Goal: Task Accomplishment & Management: Manage account settings

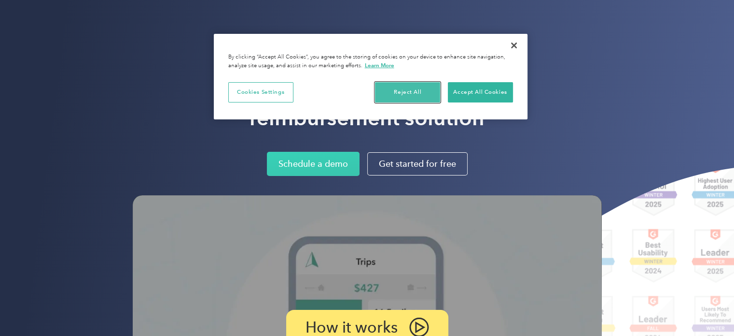
click at [412, 88] on button "Reject All" at bounding box center [407, 92] width 65 height 20
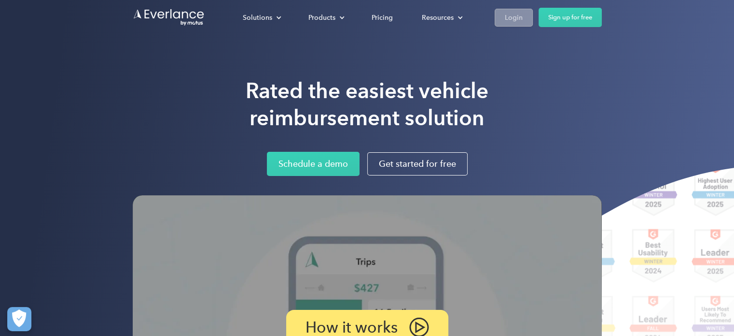
click at [521, 14] on div "Login" at bounding box center [514, 18] width 18 height 12
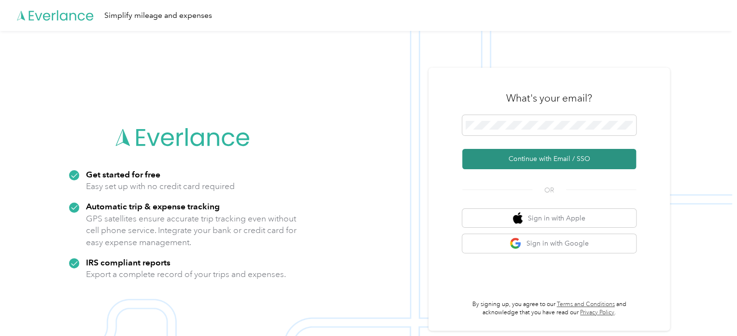
click at [549, 161] on button "Continue with Email / SSO" at bounding box center [549, 159] width 174 height 20
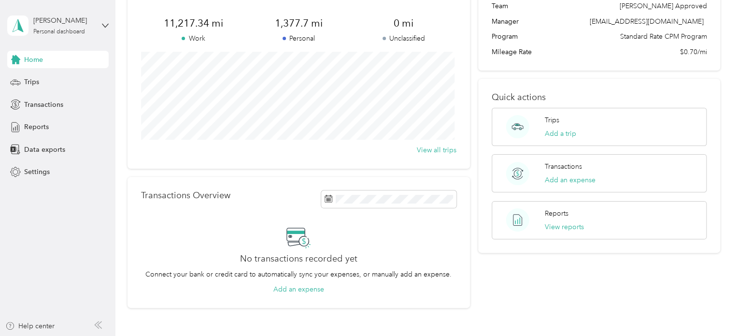
scroll to position [97, 0]
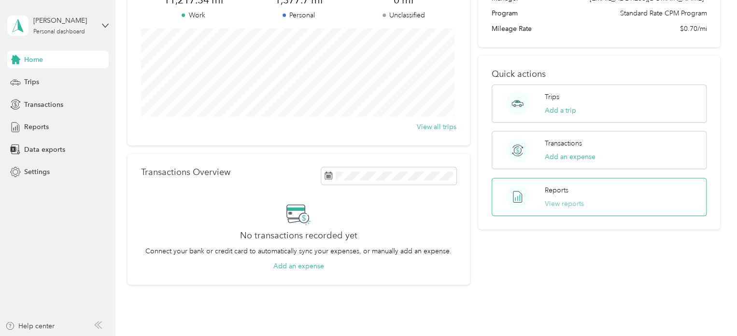
click at [555, 203] on button "View reports" at bounding box center [564, 203] width 39 height 10
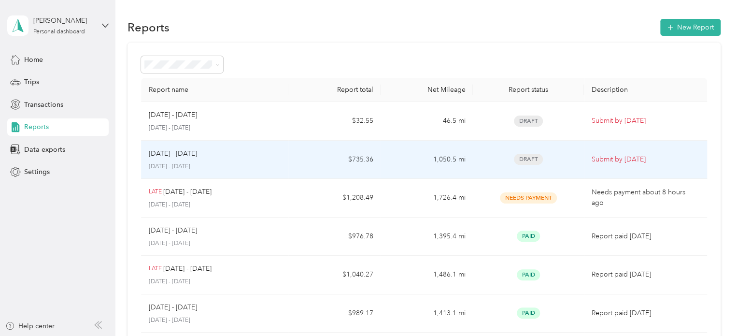
click at [187, 166] on p "[DATE] - [DATE]" at bounding box center [215, 166] width 132 height 9
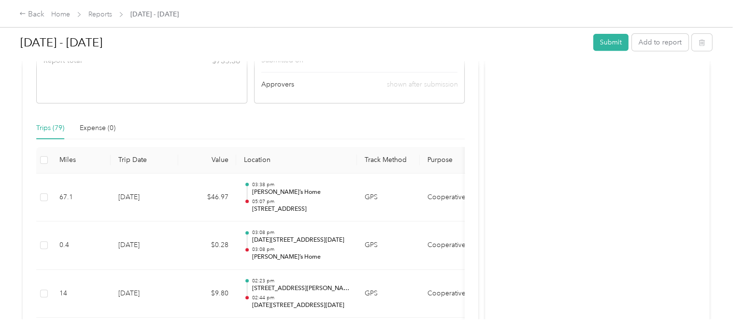
scroll to position [241, 0]
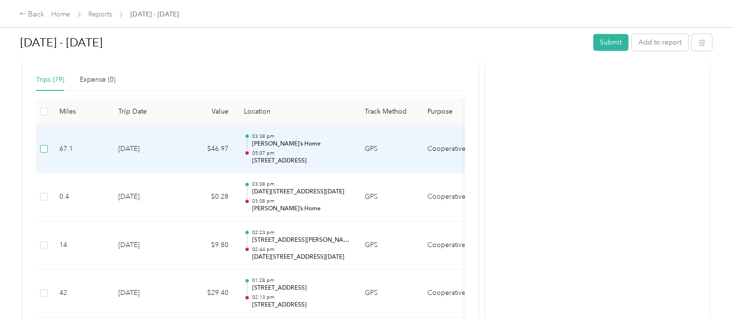
click at [44, 153] on label at bounding box center [44, 148] width 8 height 11
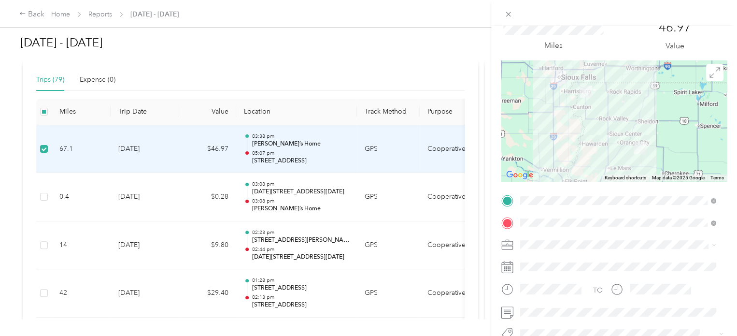
scroll to position [0, 0]
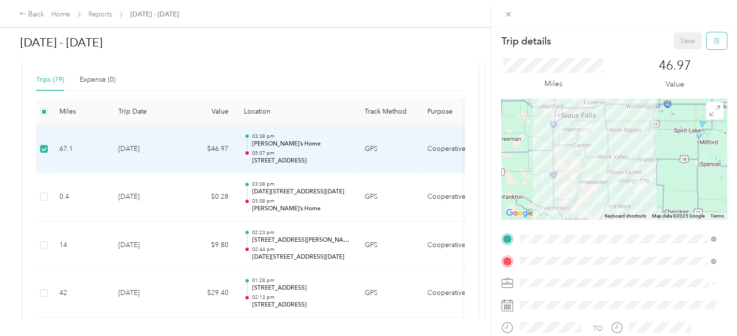
click at [713, 44] on icon "button" at bounding box center [716, 41] width 7 height 7
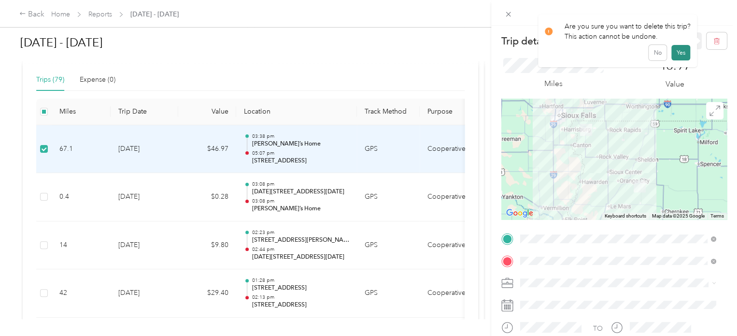
click at [678, 53] on button "Yes" at bounding box center [680, 52] width 19 height 15
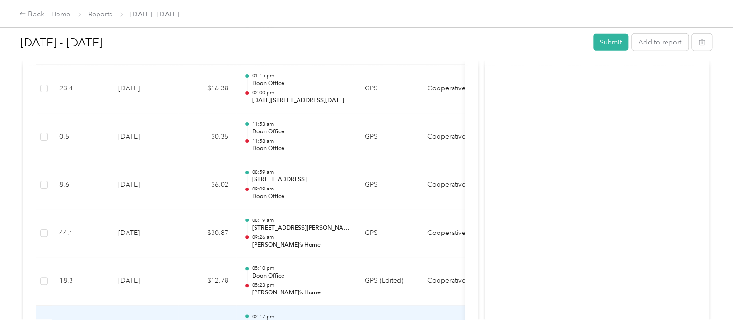
scroll to position [1111, 0]
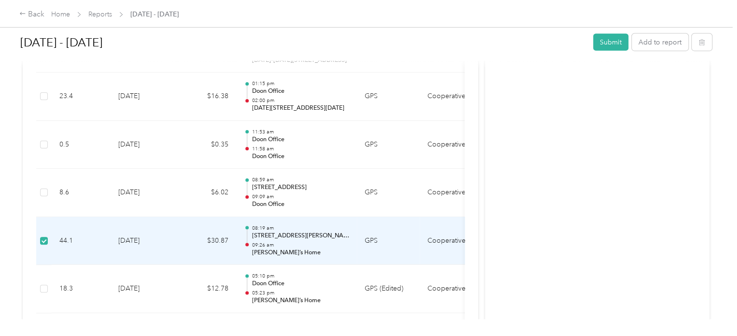
click at [296, 234] on p "1108 S Carroll St, Rock Rapids, IA" at bounding box center [301, 235] width 98 height 9
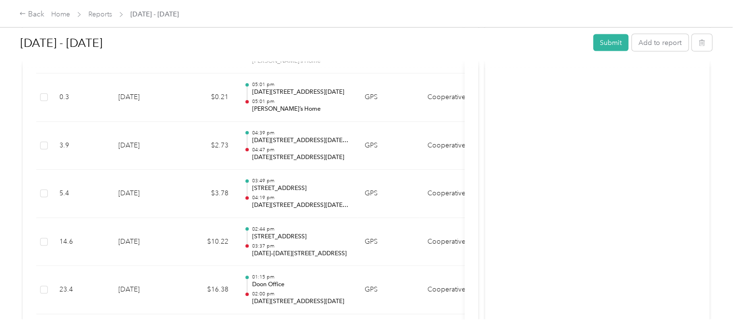
scroll to position [1207, 0]
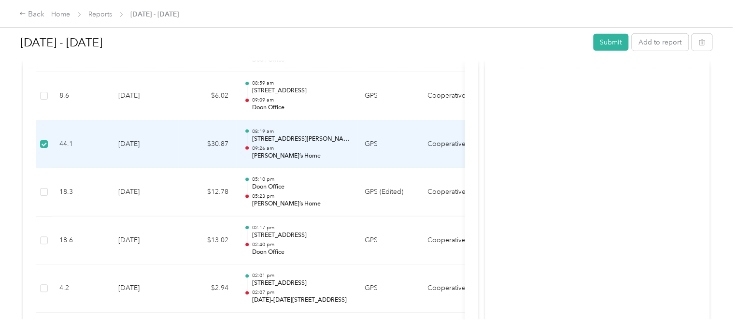
click at [64, 140] on td "44.1" at bounding box center [81, 144] width 59 height 48
click at [700, 42] on icon "button" at bounding box center [701, 42] width 7 height 7
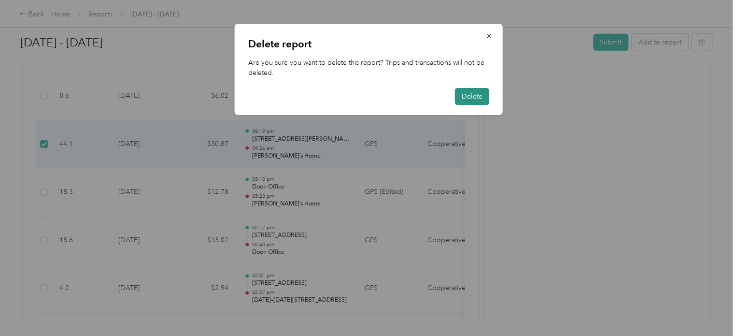
click at [473, 96] on button "Delete" at bounding box center [472, 96] width 34 height 17
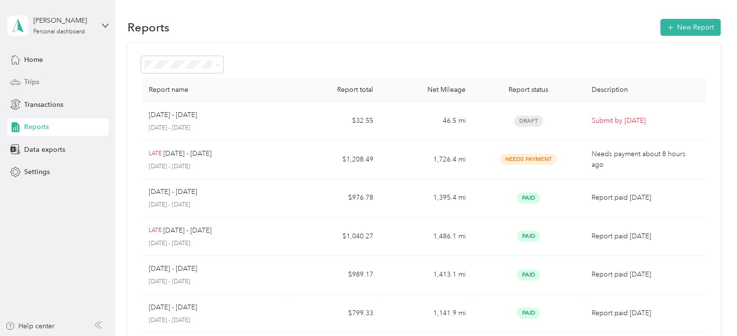
click at [33, 83] on span "Trips" at bounding box center [31, 82] width 15 height 10
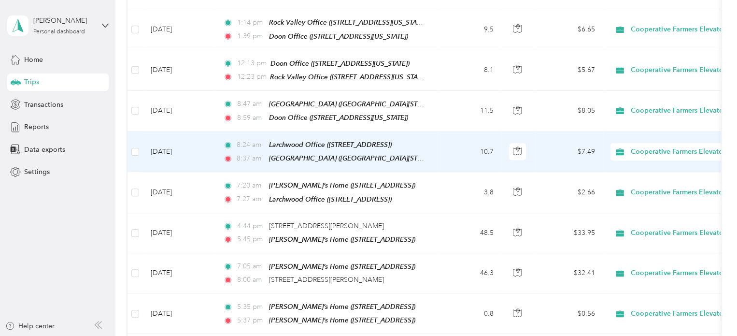
scroll to position [531, 0]
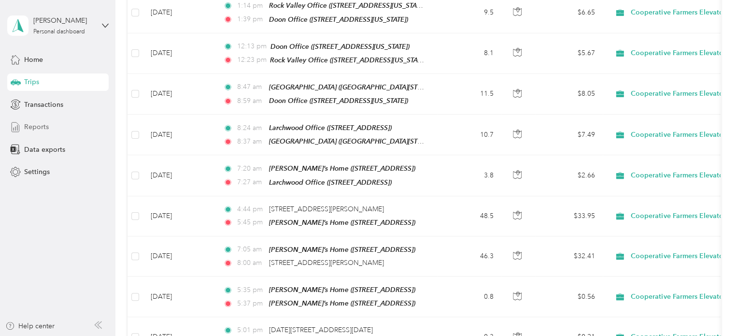
click at [33, 126] on span "Reports" at bounding box center [36, 127] width 25 height 10
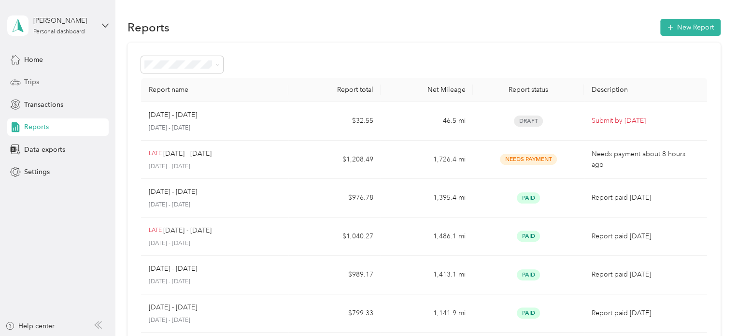
click at [31, 84] on span "Trips" at bounding box center [31, 82] width 15 height 10
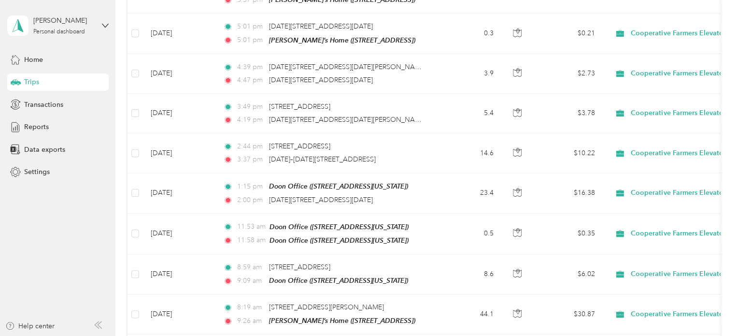
scroll to position [966, 0]
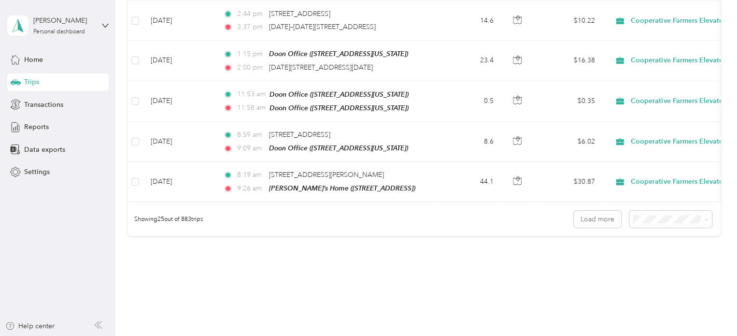
click at [655, 262] on span "100 per load" at bounding box center [654, 261] width 40 height 8
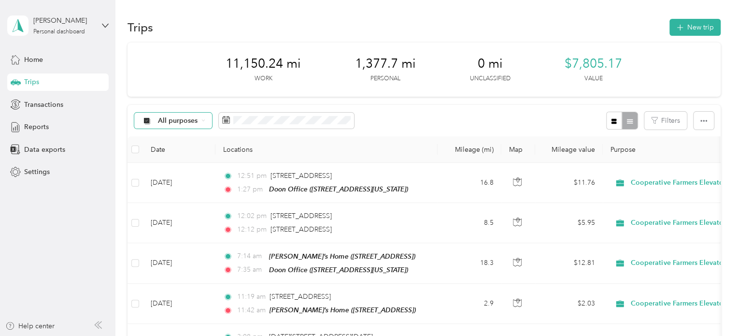
click at [203, 121] on icon at bounding box center [203, 120] width 4 height 4
click at [377, 113] on div "All purposes Filters" at bounding box center [423, 120] width 593 height 31
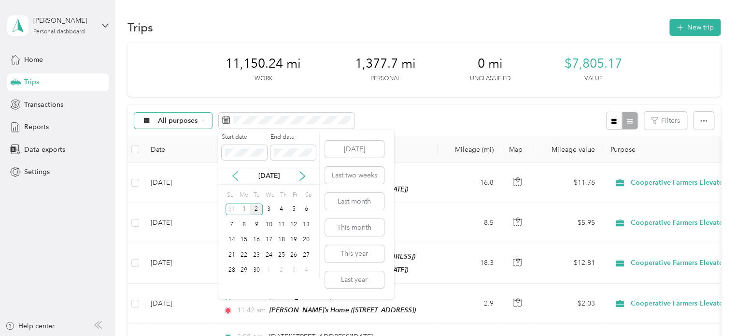
click at [234, 176] on icon at bounding box center [235, 176] width 10 height 10
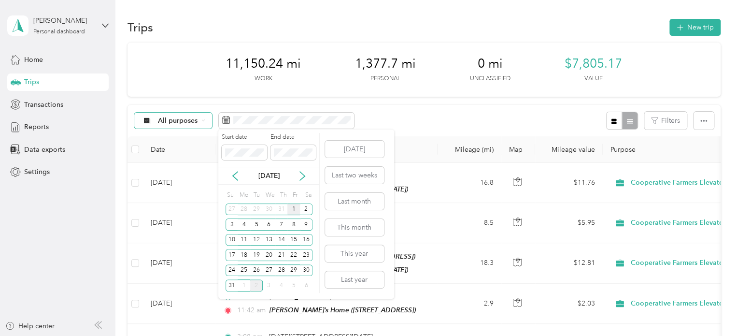
click at [296, 209] on div "1" at bounding box center [293, 209] width 13 height 12
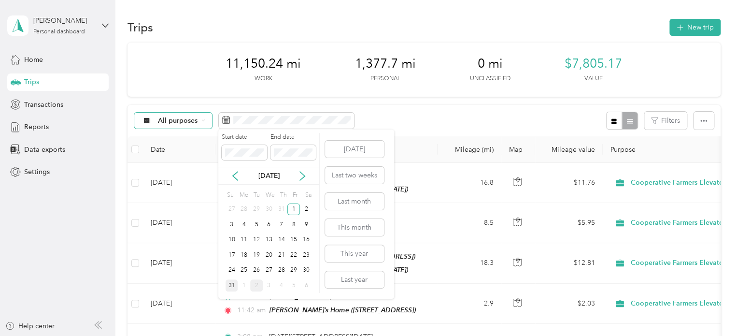
click at [228, 285] on div "31" at bounding box center [231, 285] width 13 height 12
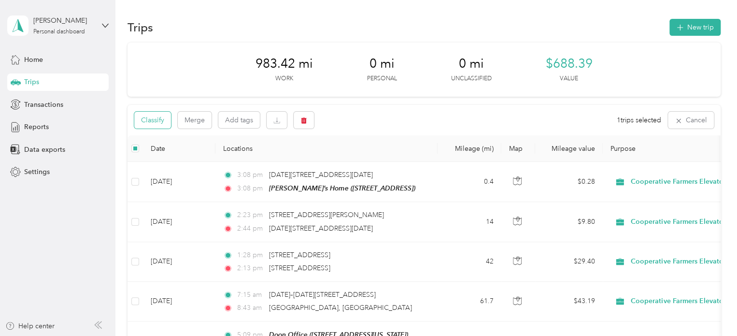
click at [157, 123] on button "Classify" at bounding box center [152, 120] width 37 height 17
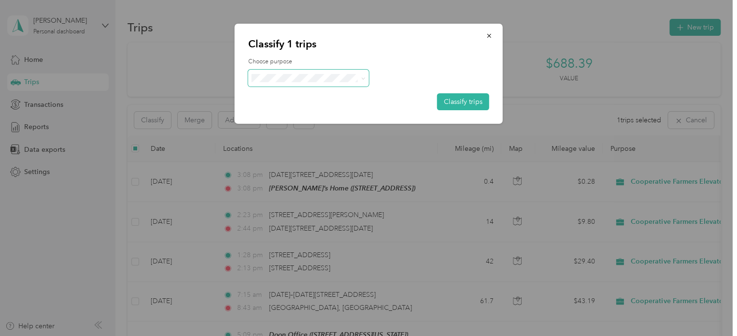
click at [364, 77] on icon at bounding box center [362, 78] width 3 height 2
click at [283, 113] on span "Personal" at bounding box center [329, 113] width 114 height 10
click at [460, 100] on button "Classify trips" at bounding box center [463, 101] width 52 height 17
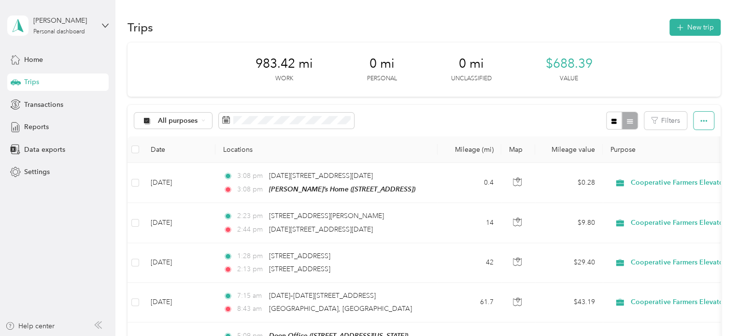
click at [702, 123] on icon "button" at bounding box center [703, 120] width 7 height 7
click at [430, 114] on div "All purposes Filters" at bounding box center [423, 120] width 593 height 31
click at [202, 119] on icon at bounding box center [203, 120] width 4 height 4
click at [147, 171] on icon at bounding box center [147, 170] width 8 height 7
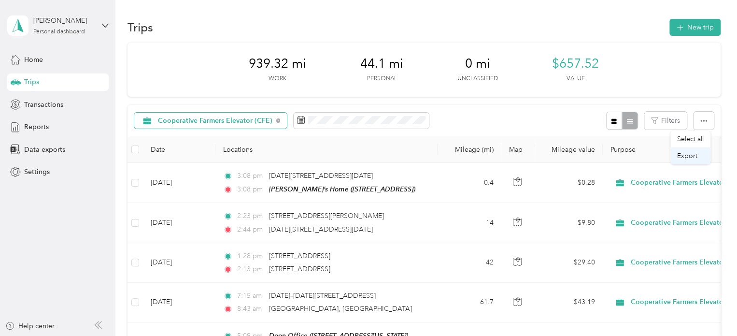
click at [681, 157] on span "Export" at bounding box center [687, 156] width 20 height 8
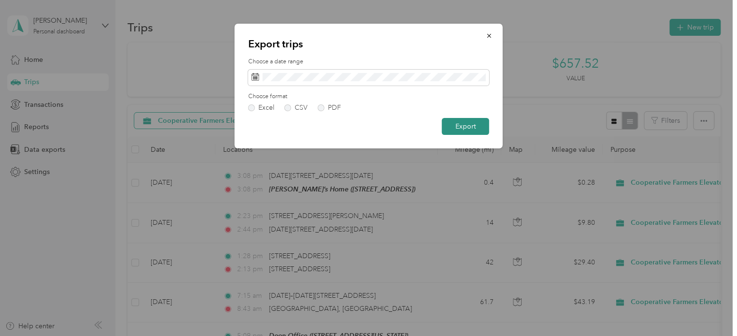
click at [469, 127] on button "Export" at bounding box center [465, 126] width 47 height 17
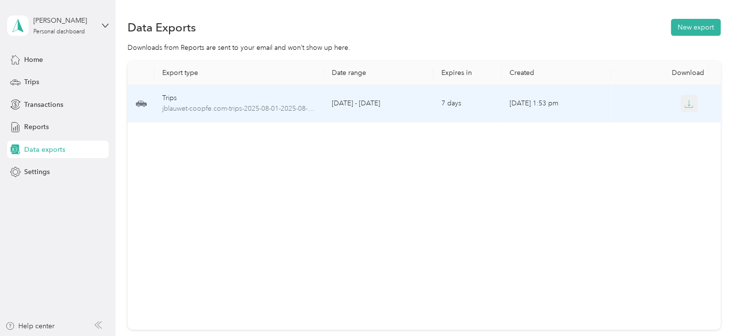
click at [688, 103] on icon "button" at bounding box center [688, 103] width 9 height 9
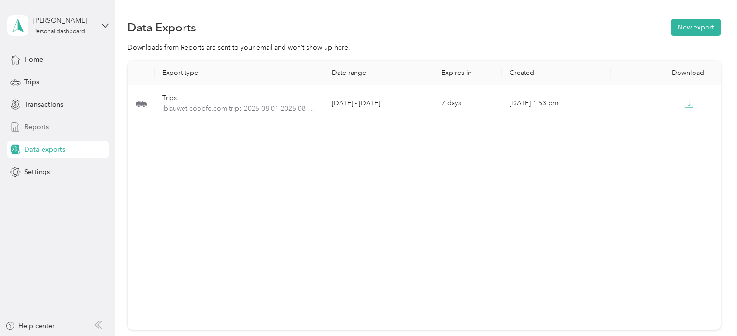
click at [40, 127] on span "Reports" at bounding box center [36, 127] width 25 height 10
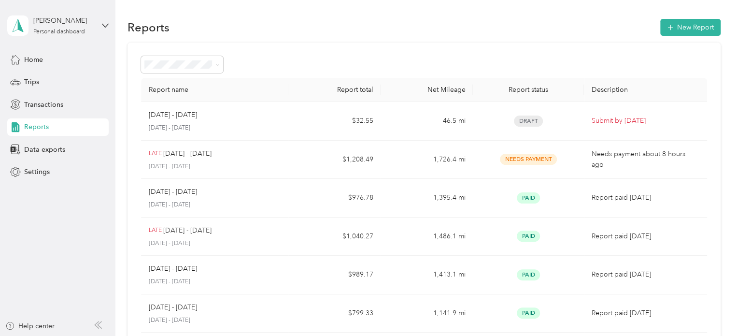
click at [102, 21] on div "[PERSON_NAME] Personal dashboard" at bounding box center [57, 26] width 101 height 34
click at [259, 15] on div "Reports New Report Report name Report total Net Mileage Report status Descripti…" at bounding box center [423, 289] width 617 height 579
click at [46, 107] on span "Transactions" at bounding box center [43, 104] width 39 height 10
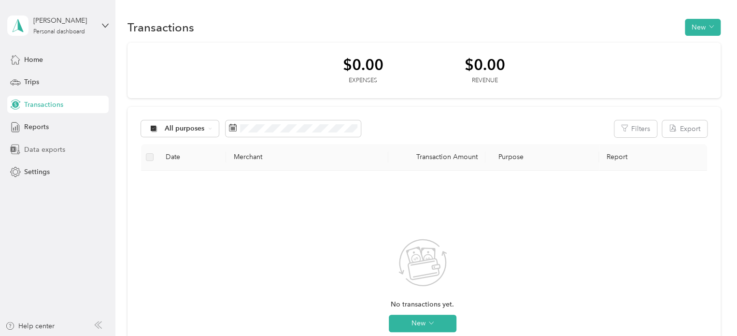
click at [42, 149] on span "Data exports" at bounding box center [44, 149] width 41 height 10
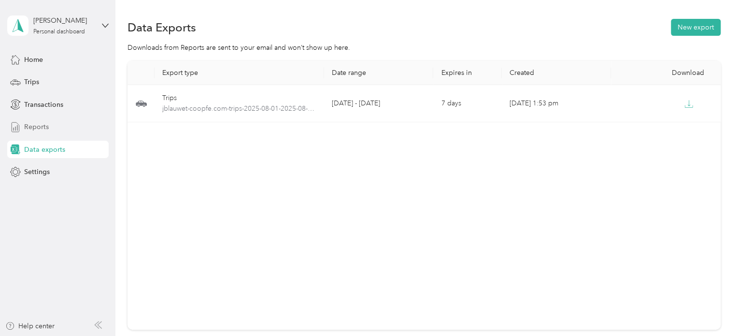
click at [37, 124] on span "Reports" at bounding box center [36, 127] width 25 height 10
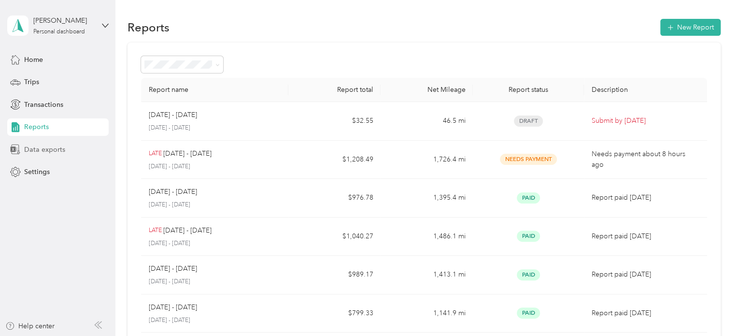
click at [46, 143] on div "Data exports" at bounding box center [57, 149] width 101 height 17
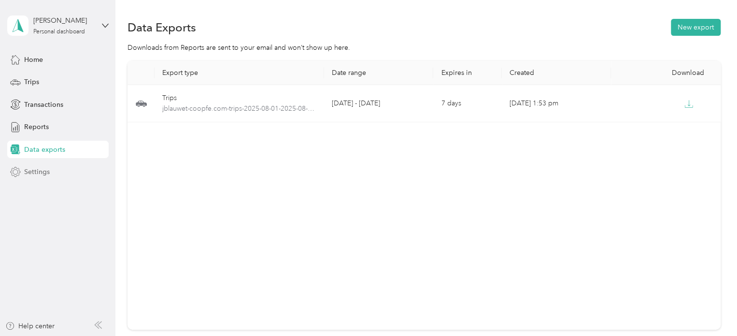
click at [36, 164] on div "Settings" at bounding box center [57, 171] width 101 height 17
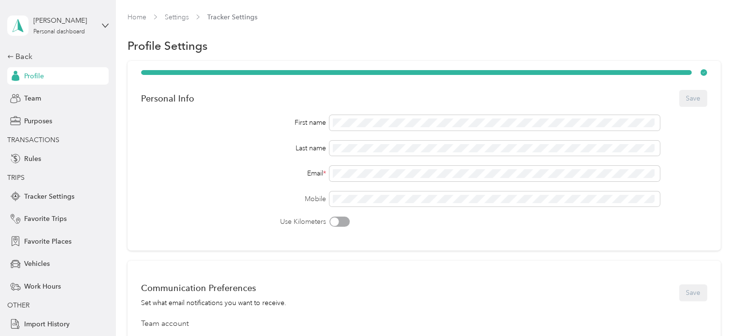
scroll to position [20, 0]
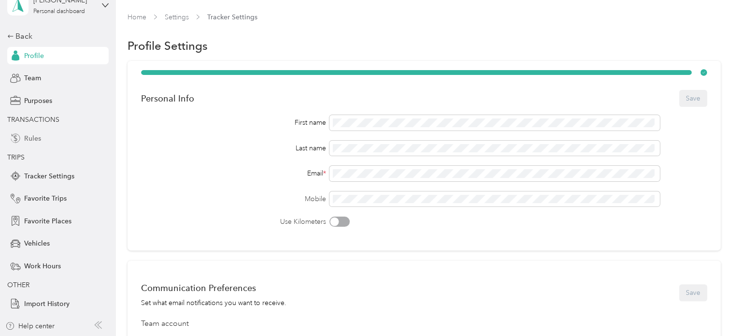
click at [30, 135] on span "Rules" at bounding box center [32, 138] width 17 height 10
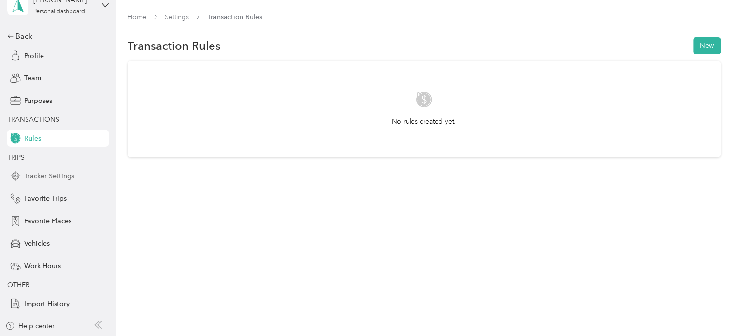
click at [68, 174] on span "Tracker Settings" at bounding box center [49, 176] width 50 height 10
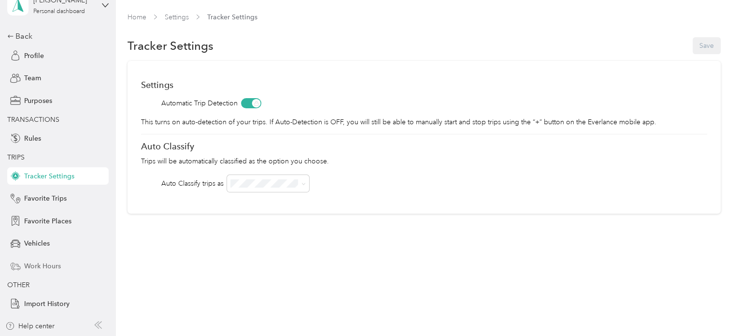
click at [36, 263] on span "Work Hours" at bounding box center [42, 266] width 37 height 10
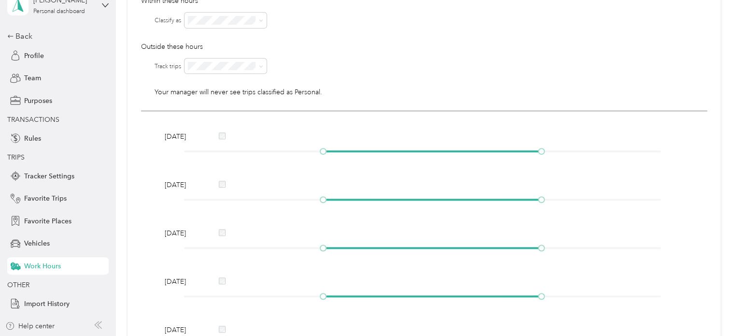
scroll to position [48, 0]
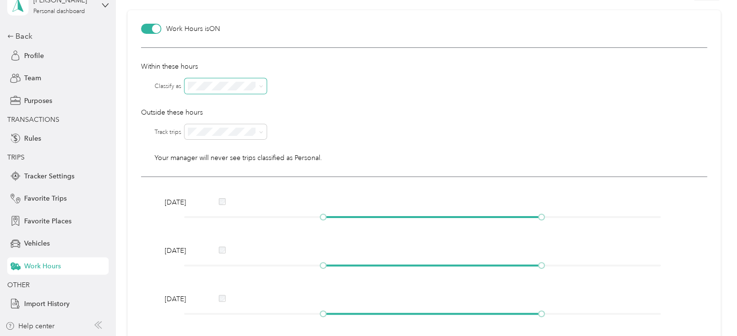
click at [261, 85] on icon at bounding box center [261, 86] width 4 height 4
click at [295, 85] on div at bounding box center [445, 85] width 522 height 15
click at [288, 108] on p "Outside these hours" at bounding box center [424, 112] width 566 height 10
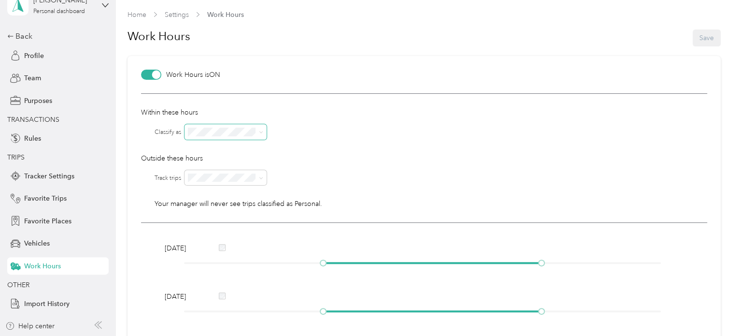
scroll to position [0, 0]
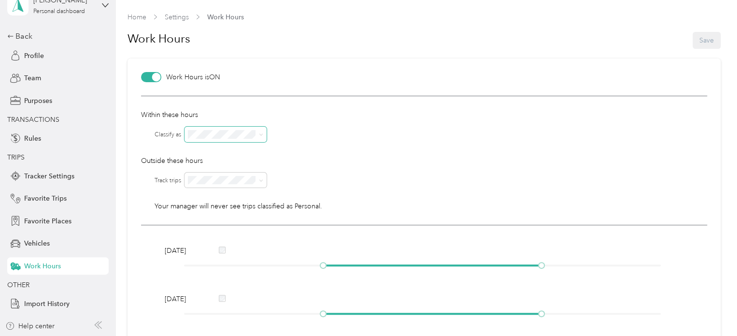
click at [539, 38] on div "Work Hours Save" at bounding box center [423, 40] width 593 height 37
click at [48, 301] on span "Import History" at bounding box center [46, 303] width 45 height 10
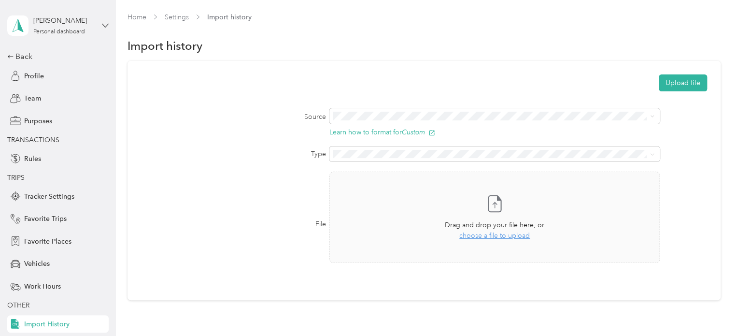
click at [102, 23] on icon at bounding box center [105, 25] width 7 height 7
click at [317, 15] on div "Home Settings Import history" at bounding box center [423, 17] width 593 height 10
click at [29, 120] on span "Purposes" at bounding box center [38, 121] width 28 height 10
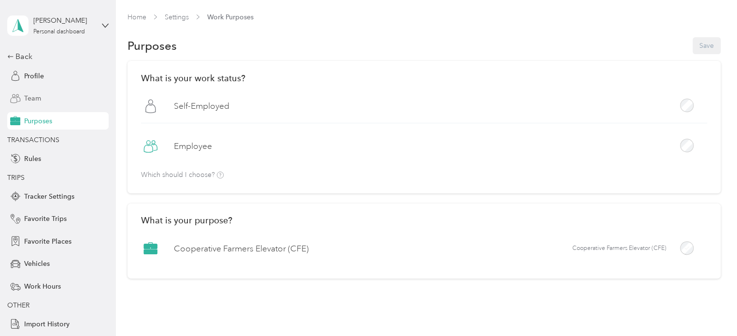
click at [31, 98] on span "Team" at bounding box center [32, 98] width 17 height 10
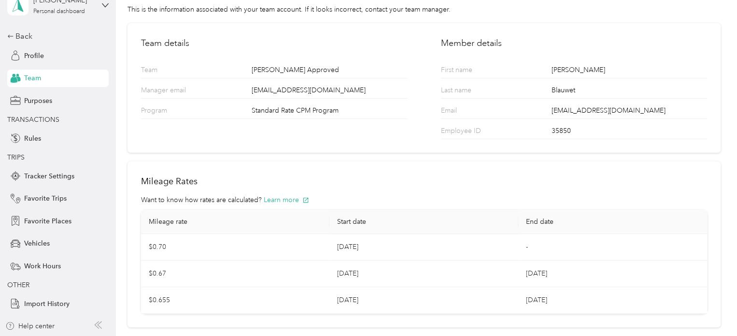
scroll to position [104, 0]
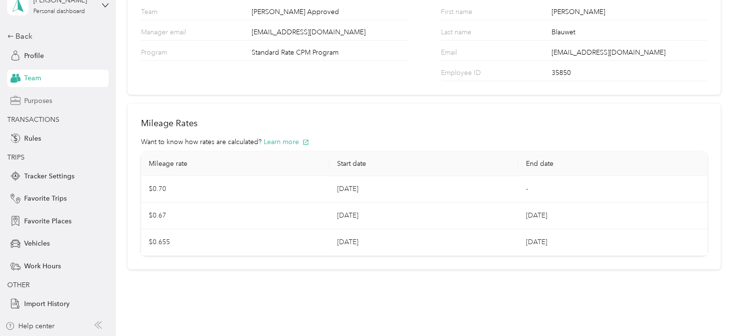
click at [30, 99] on span "Purposes" at bounding box center [38, 101] width 28 height 10
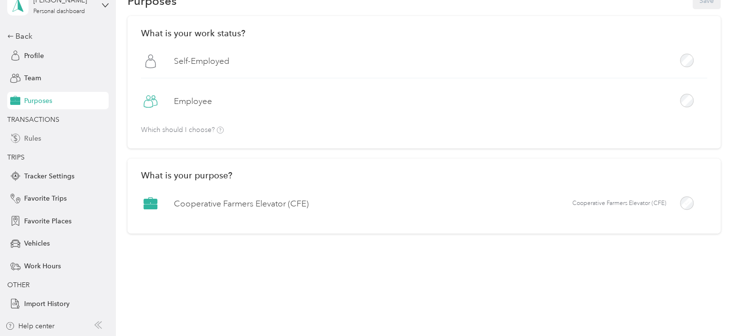
scroll to position [52, 0]
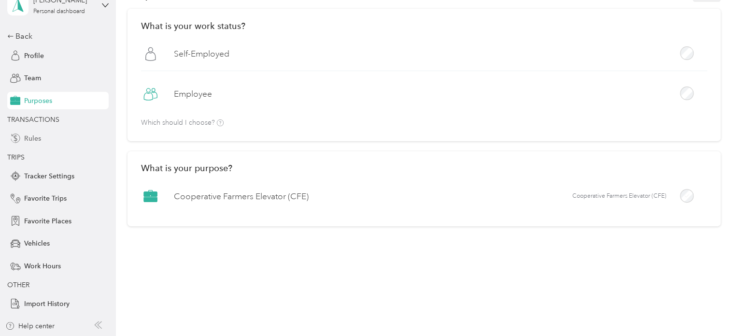
click at [24, 136] on span "Rules" at bounding box center [32, 138] width 17 height 10
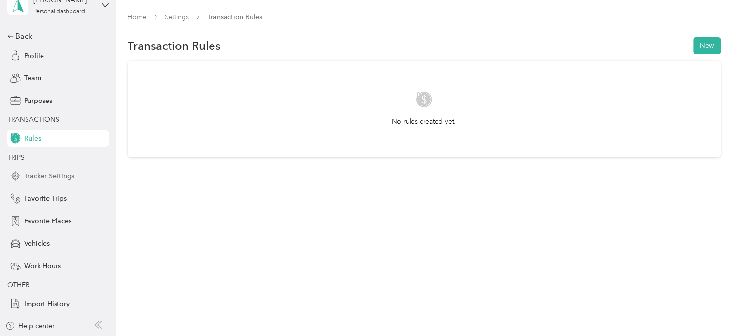
click at [47, 173] on span "Tracker Settings" at bounding box center [49, 176] width 50 height 10
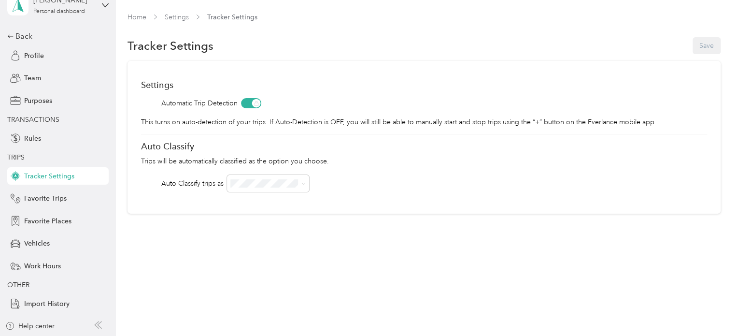
click at [41, 207] on div "Back Profile Team Purposes TRANSACTIONS Rules TRIPS Tracker Settings Favorite T…" at bounding box center [57, 171] width 101 height 282
click at [44, 199] on span "Favorite Trips" at bounding box center [45, 198] width 42 height 10
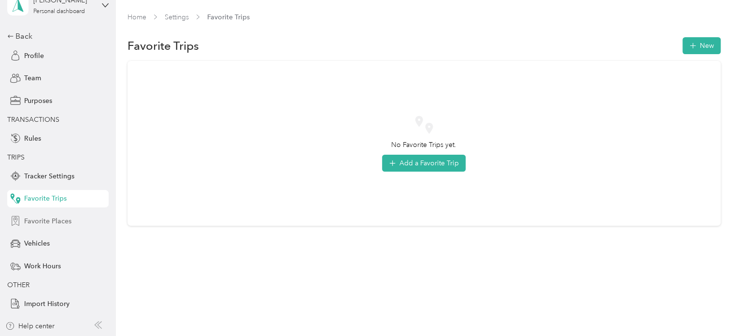
click at [35, 220] on span "Favorite Places" at bounding box center [47, 221] width 47 height 10
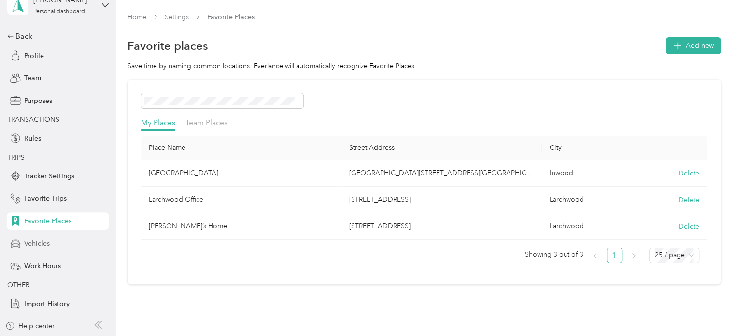
click at [36, 240] on span "Vehicles" at bounding box center [37, 243] width 26 height 10
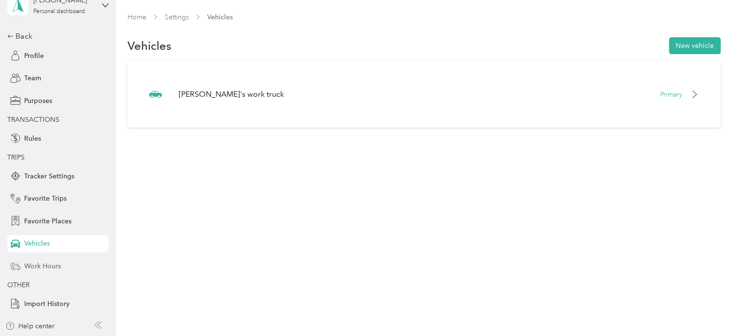
click at [32, 266] on span "Work Hours" at bounding box center [42, 266] width 37 height 10
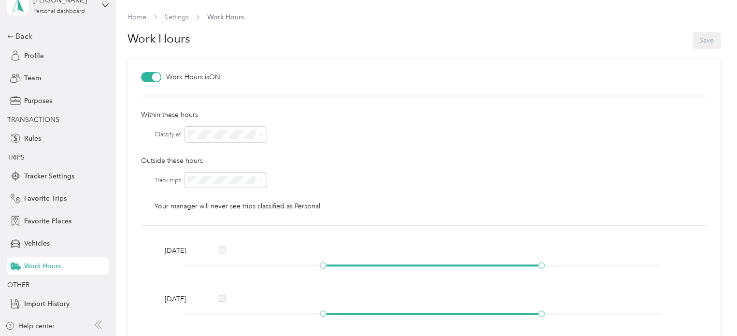
click at [319, 98] on div "Within these hours Classify as Outside these hours Track trips Classify as Your…" at bounding box center [424, 160] width 566 height 129
click at [288, 79] on div "Work Hours is ON" at bounding box center [424, 77] width 566 height 10
click at [94, 324] on icon at bounding box center [98, 325] width 8 height 8
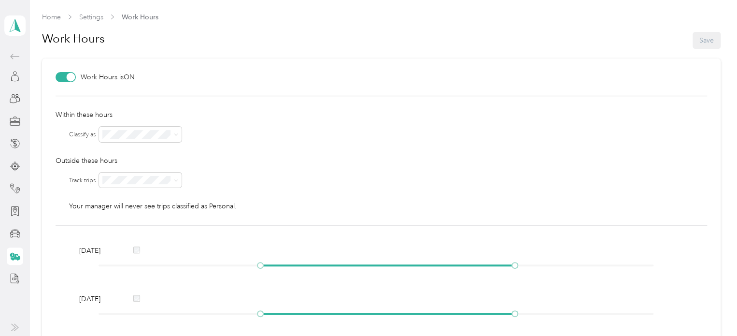
click at [13, 326] on icon at bounding box center [15, 327] width 8 height 8
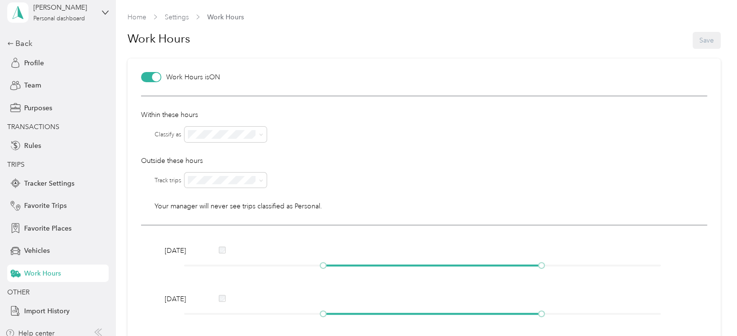
scroll to position [20, 0]
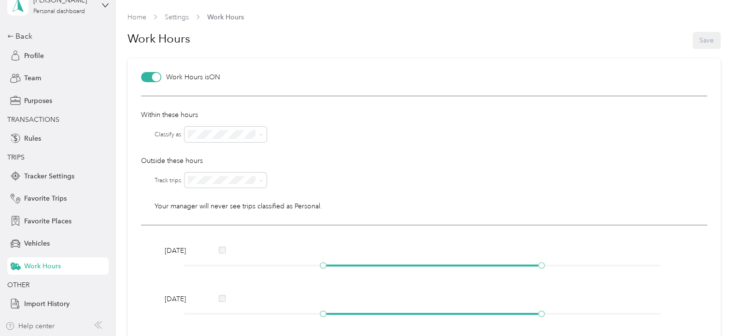
click at [33, 325] on div "Help center" at bounding box center [29, 326] width 49 height 10
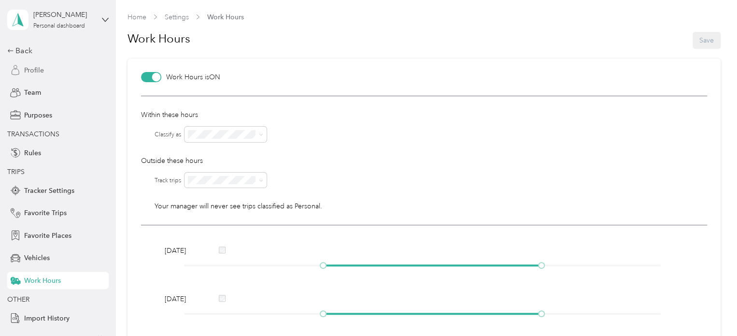
scroll to position [0, 0]
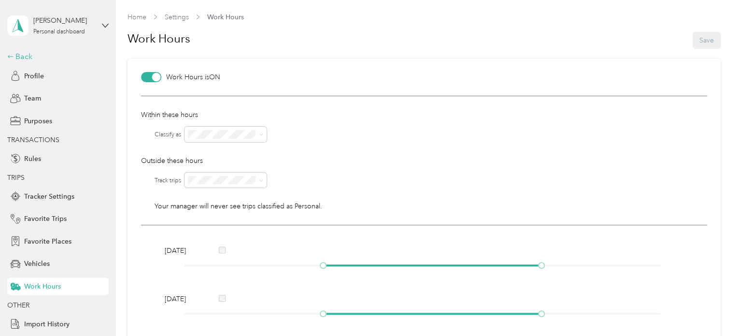
click at [8, 56] on icon at bounding box center [10, 56] width 5 height 3
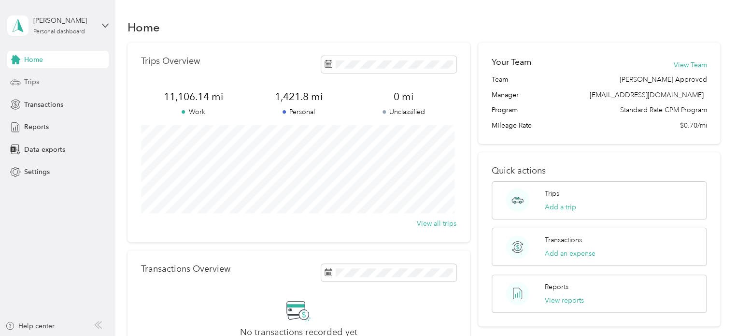
click at [35, 84] on span "Trips" at bounding box center [31, 82] width 15 height 10
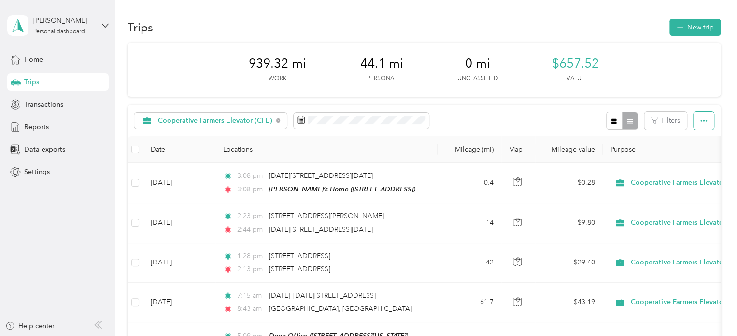
click at [693, 117] on button "button" at bounding box center [703, 121] width 20 height 18
click at [38, 129] on span "Reports" at bounding box center [36, 127] width 25 height 10
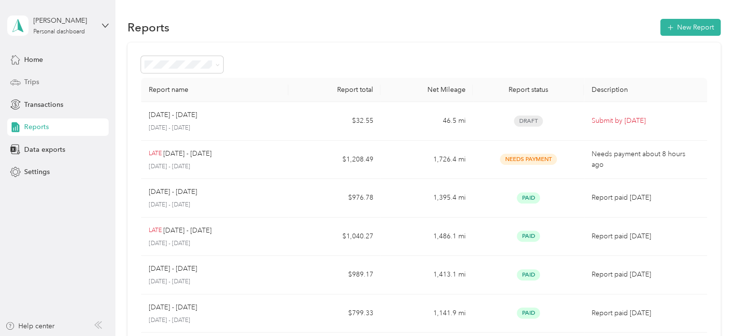
click at [29, 84] on span "Trips" at bounding box center [31, 82] width 15 height 10
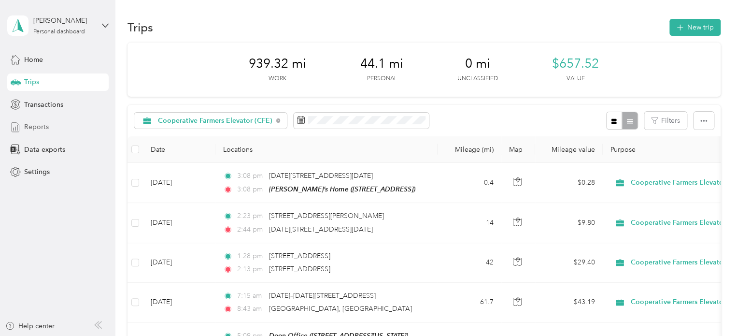
click at [30, 122] on span "Reports" at bounding box center [36, 127] width 25 height 10
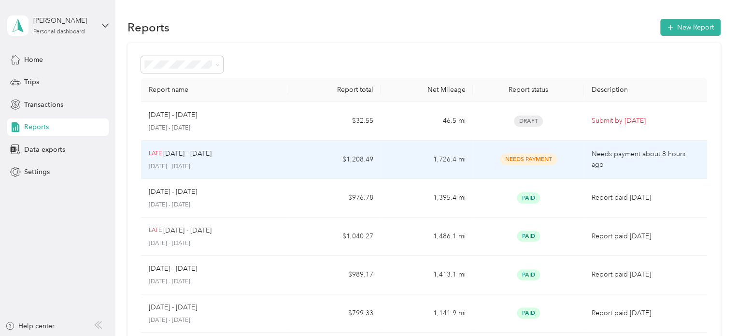
click at [531, 157] on span "Needs Payment" at bounding box center [528, 159] width 57 height 11
